Goal: Transaction & Acquisition: Purchase product/service

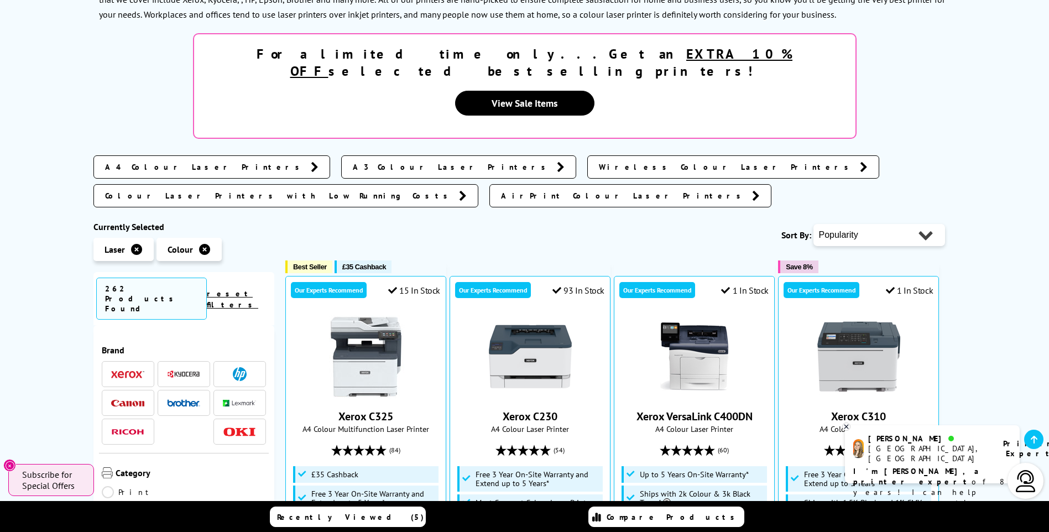
scroll to position [221, 0]
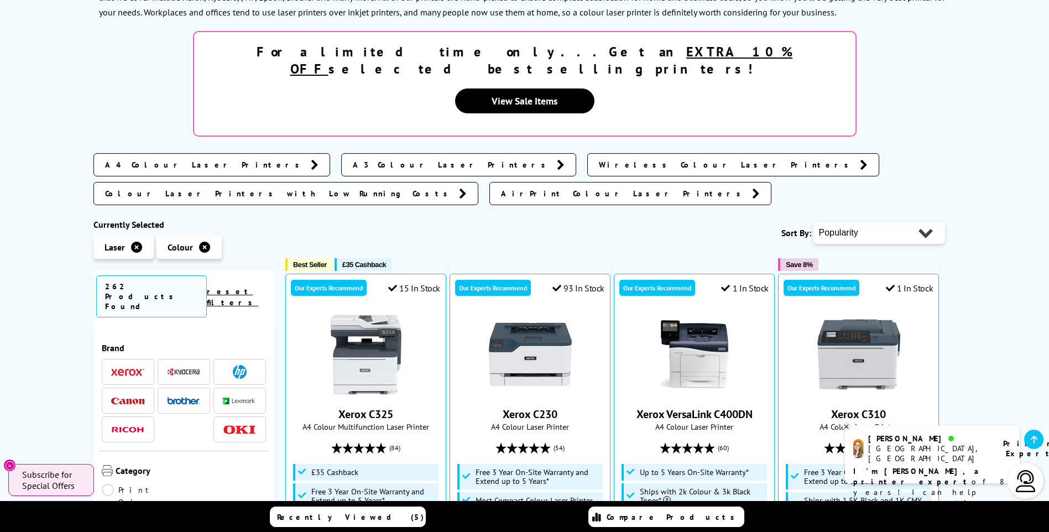
click at [133, 368] on img at bounding box center [127, 372] width 33 height 8
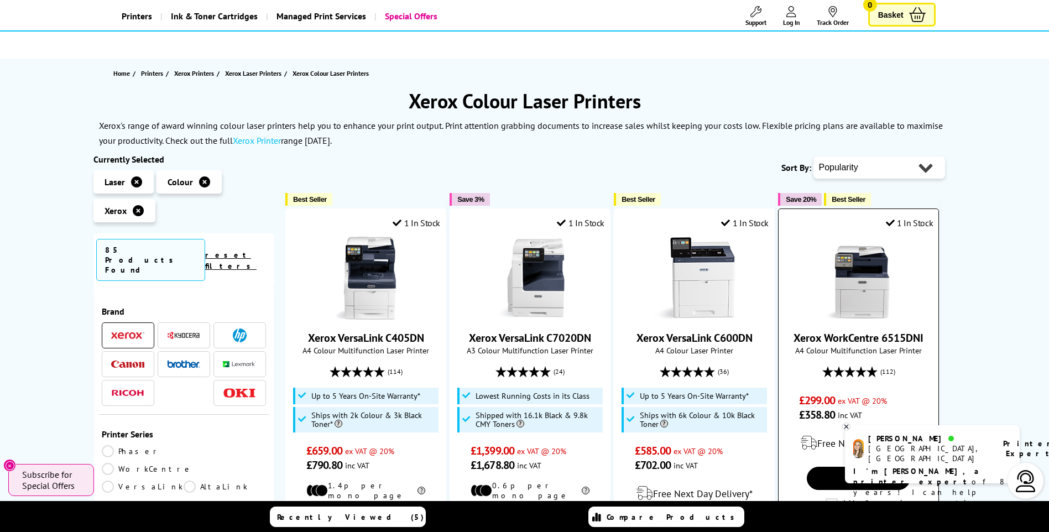
scroll to position [221, 0]
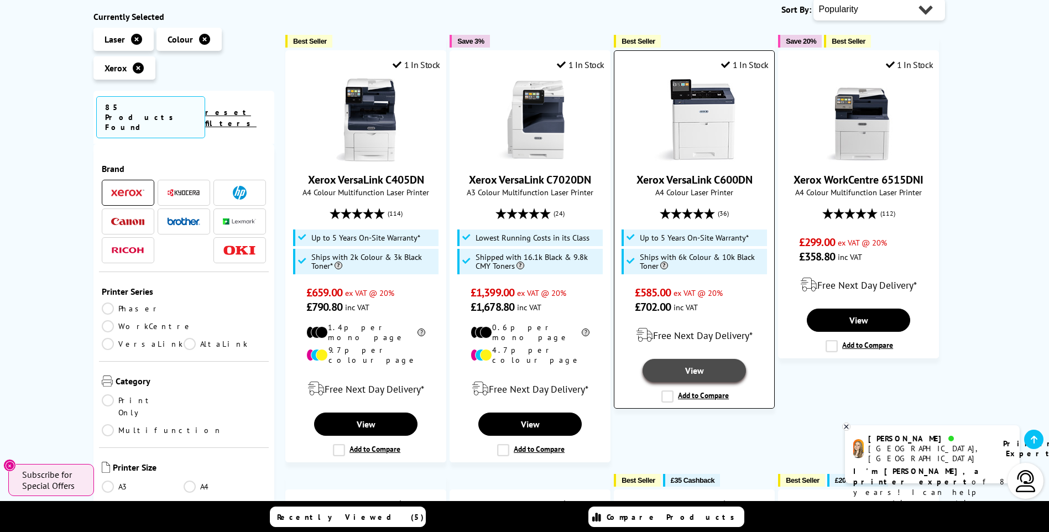
click at [685, 373] on link "View" at bounding box center [694, 370] width 103 height 23
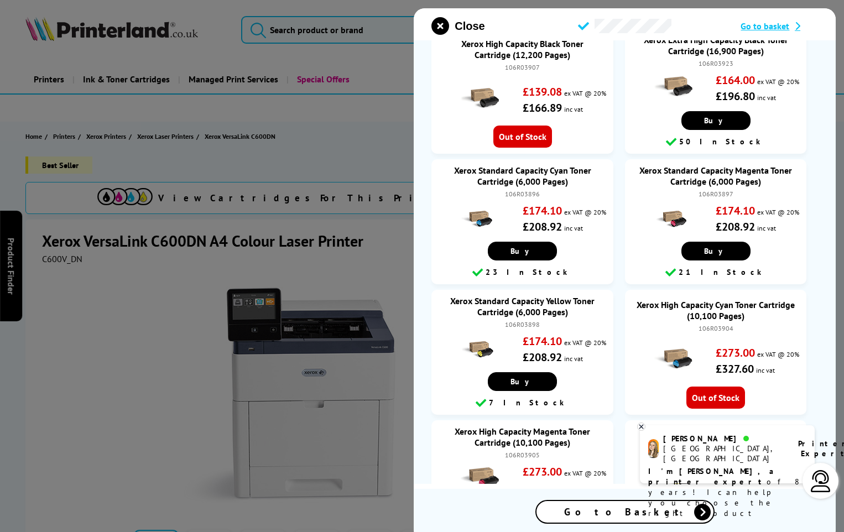
scroll to position [387, 0]
